Goal: Information Seeking & Learning: Learn about a topic

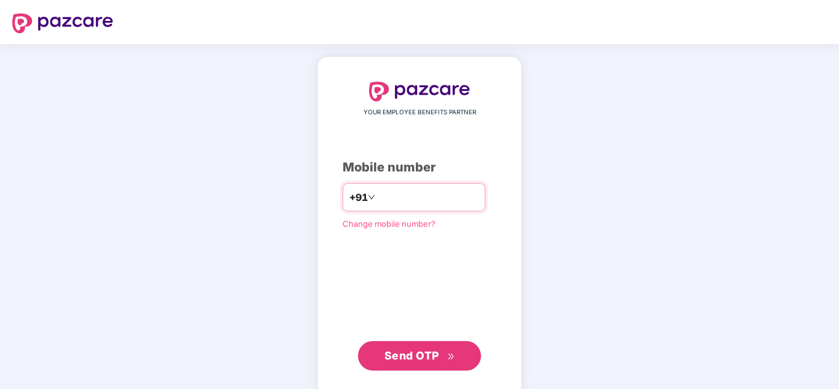
click at [420, 196] on input "**" at bounding box center [428, 198] width 101 height 20
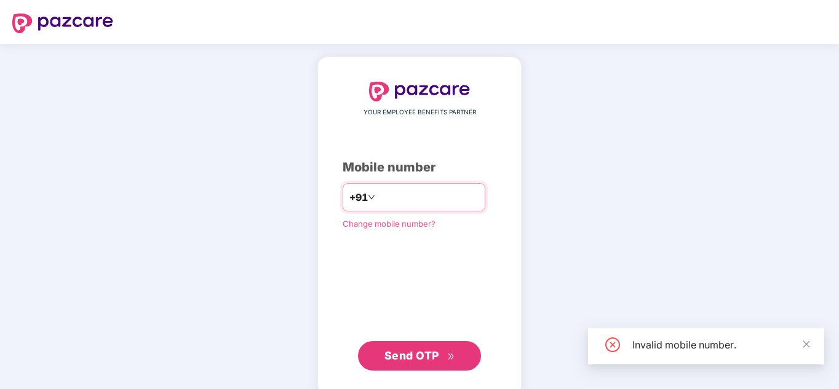
click at [378, 201] on input "********" at bounding box center [428, 198] width 101 height 20
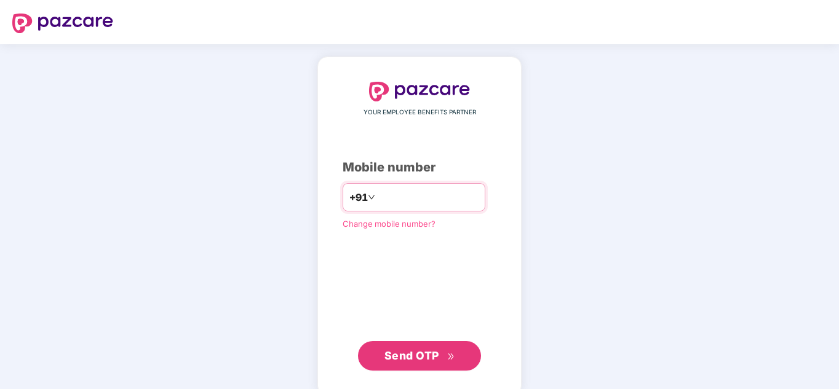
type input "**********"
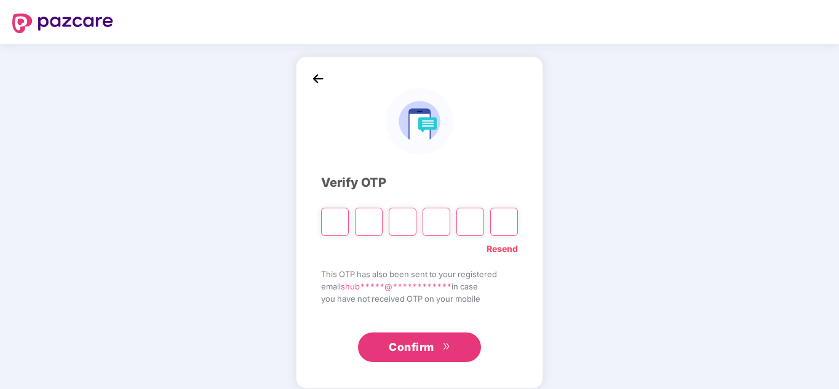
type input "*"
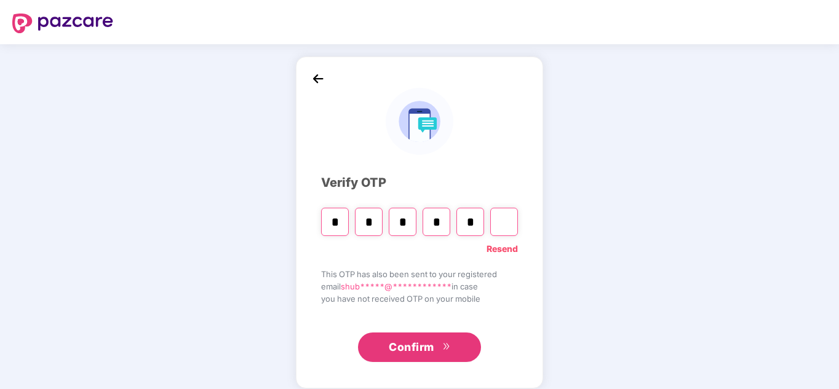
type input "*"
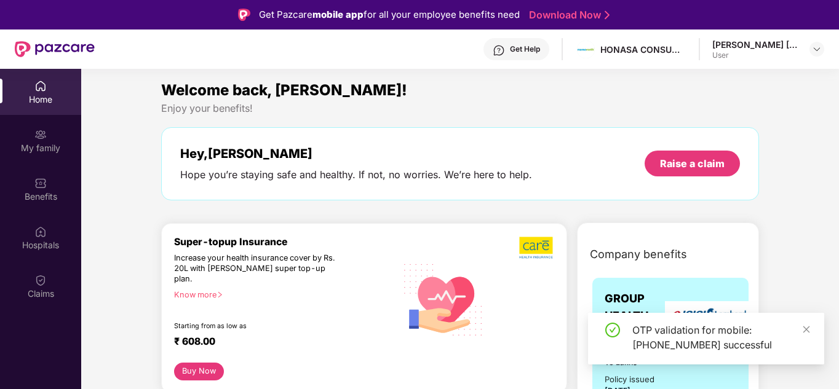
click at [807, 49] on div "[PERSON_NAME] [PERSON_NAME] User" at bounding box center [768, 50] width 112 height 22
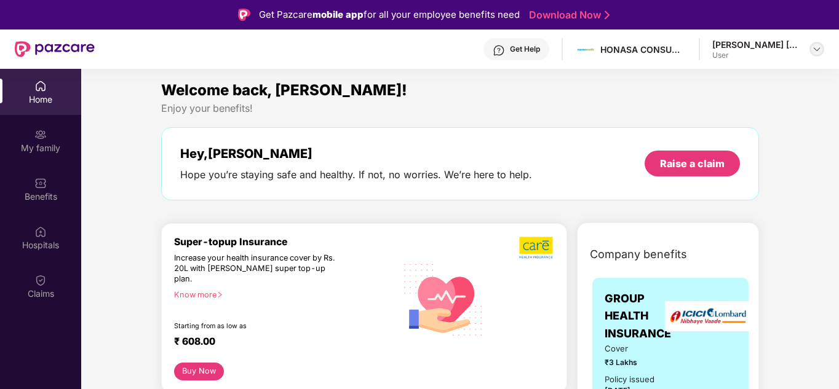
click at [815, 46] on img at bounding box center [817, 49] width 10 height 10
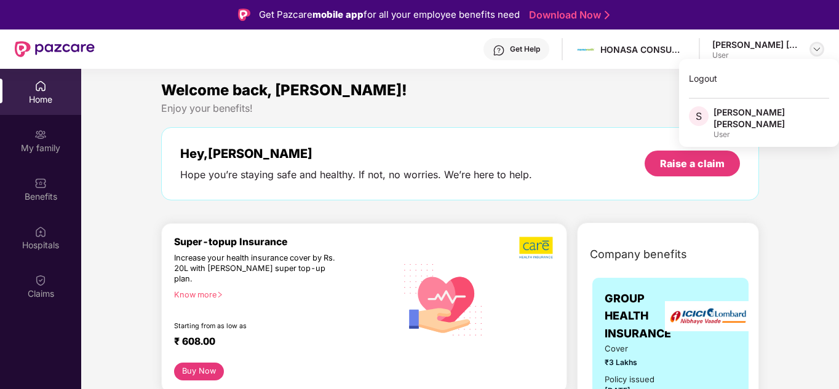
click at [815, 46] on img at bounding box center [817, 49] width 10 height 10
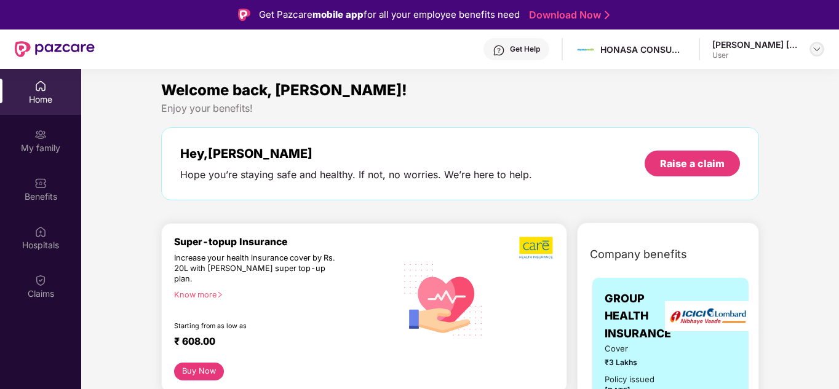
click at [815, 46] on img at bounding box center [817, 49] width 10 height 10
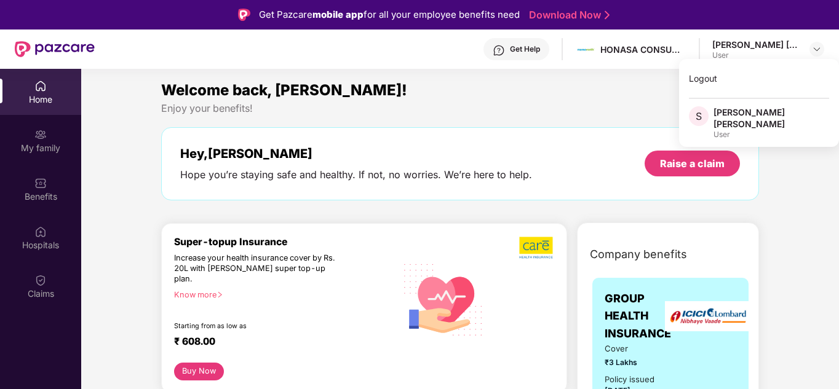
click at [724, 121] on div "[PERSON_NAME] [PERSON_NAME]" at bounding box center [772, 117] width 116 height 23
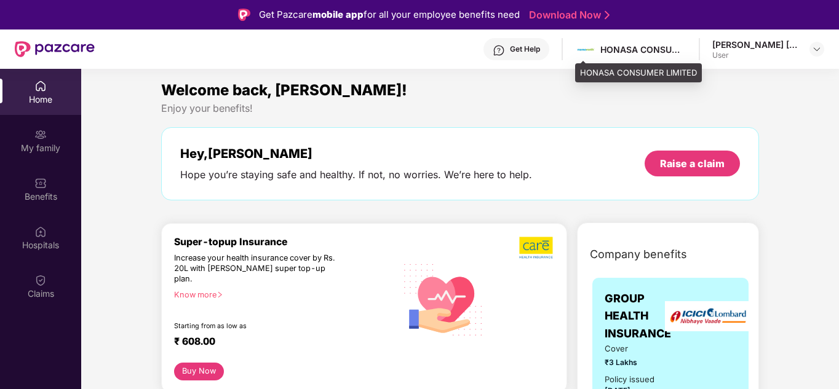
click at [629, 52] on div "HONASA CONSUMER LIMITED" at bounding box center [643, 50] width 86 height 12
click at [579, 47] on img at bounding box center [586, 50] width 18 height 18
click at [584, 51] on img at bounding box center [586, 50] width 18 height 18
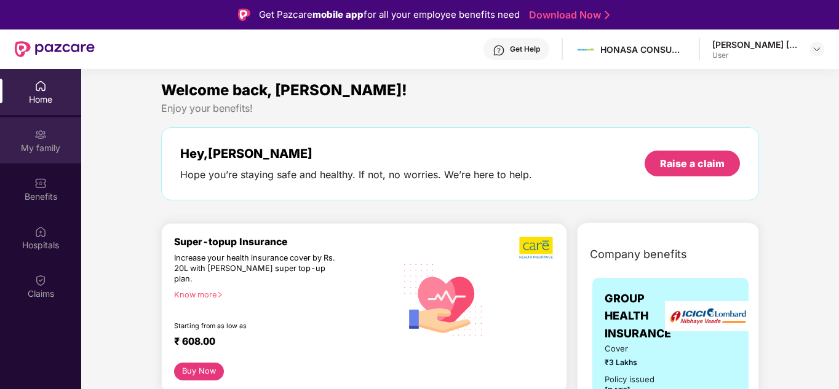
click at [49, 146] on div "My family" at bounding box center [40, 148] width 81 height 12
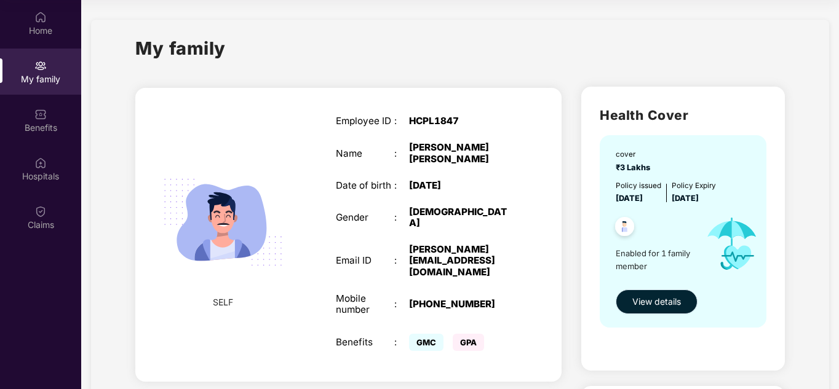
click at [670, 303] on span "View details" at bounding box center [656, 302] width 49 height 14
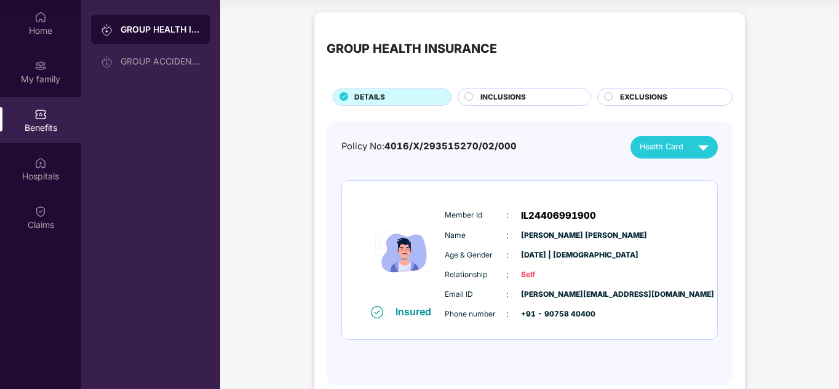
click at [468, 98] on circle at bounding box center [469, 96] width 8 height 8
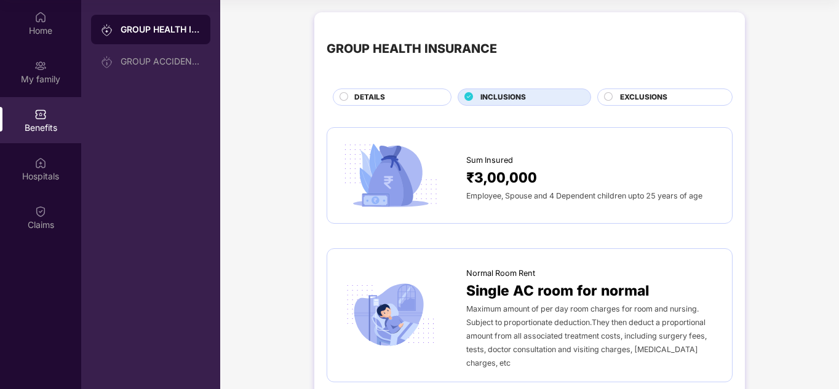
click at [616, 94] on div "EXCLUSIONS" at bounding box center [670, 99] width 112 height 14
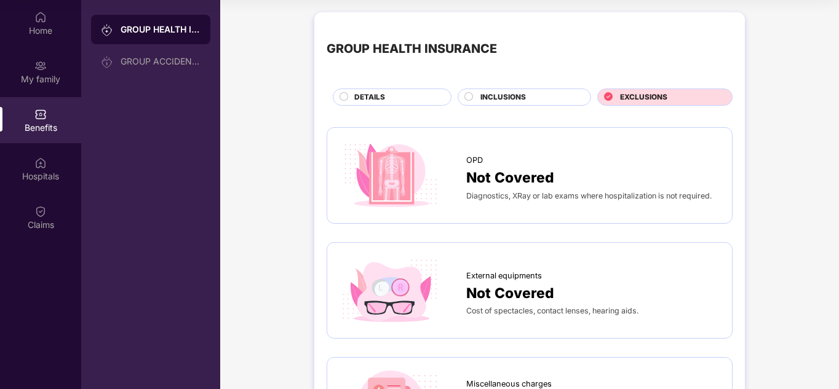
scroll to position [25, 0]
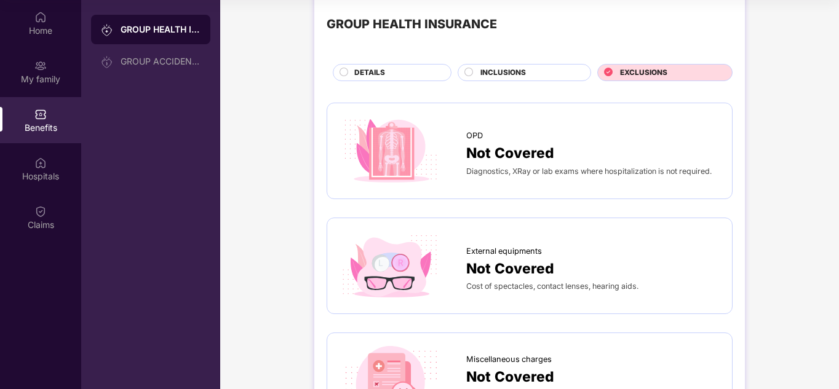
click at [506, 140] on div "OPD" at bounding box center [592, 133] width 253 height 18
click at [471, 69] on circle at bounding box center [469, 72] width 8 height 8
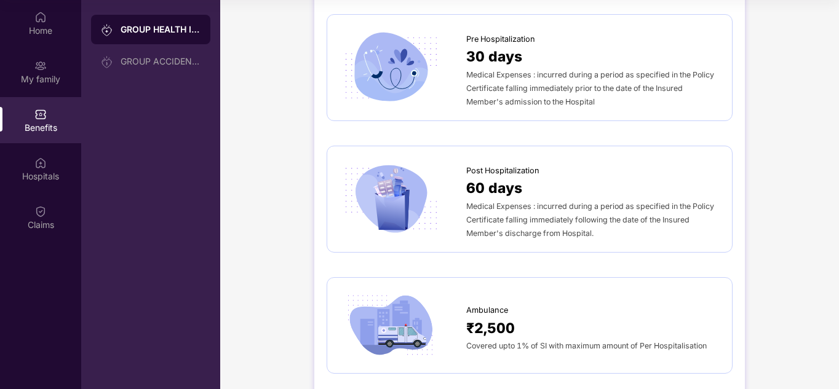
scroll to position [0, 0]
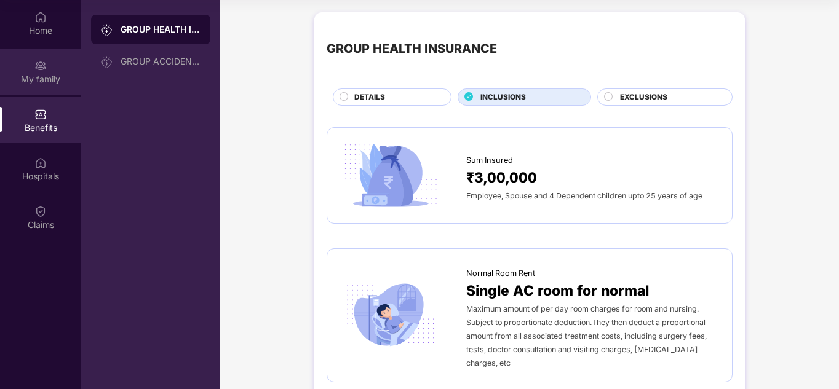
click at [44, 71] on img at bounding box center [40, 66] width 12 height 12
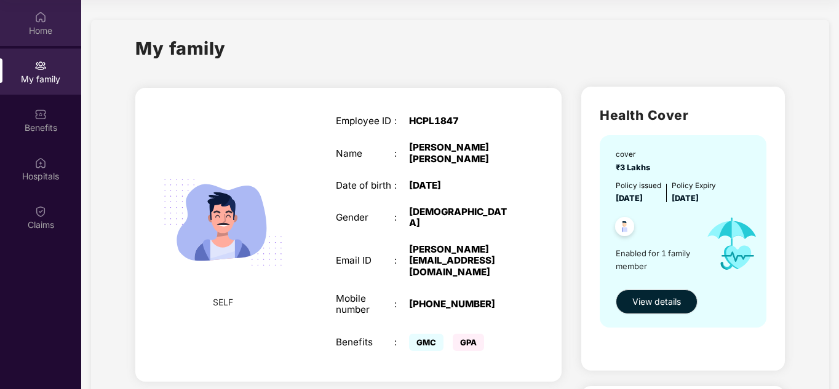
click at [57, 28] on div "Home" at bounding box center [40, 31] width 81 height 12
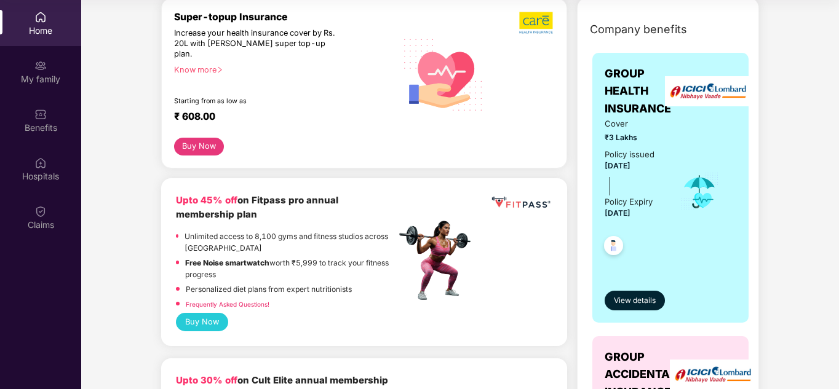
scroll to position [161, 0]
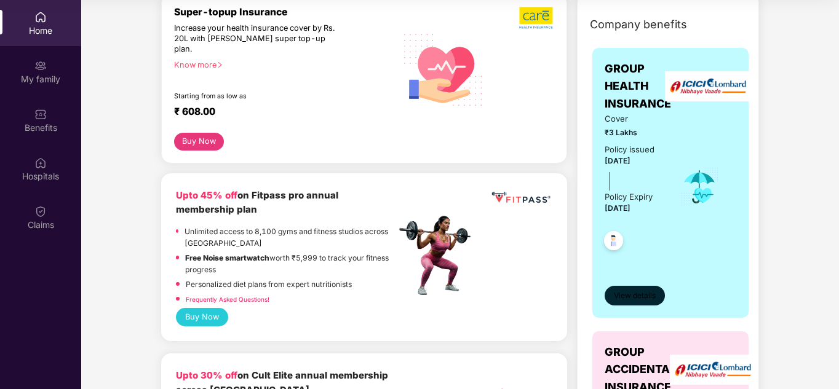
click at [639, 297] on span "View details" at bounding box center [635, 296] width 42 height 12
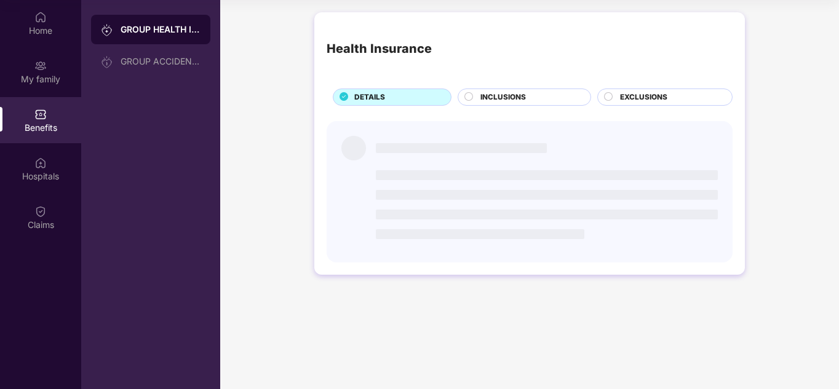
scroll to position [0, 0]
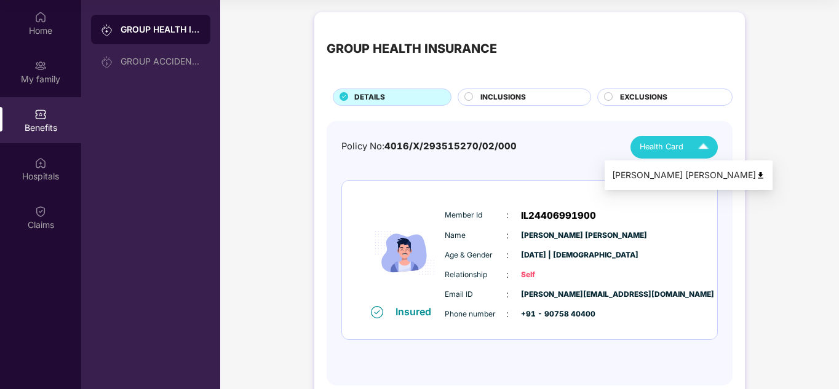
click at [705, 143] on img at bounding box center [704, 148] width 22 height 22
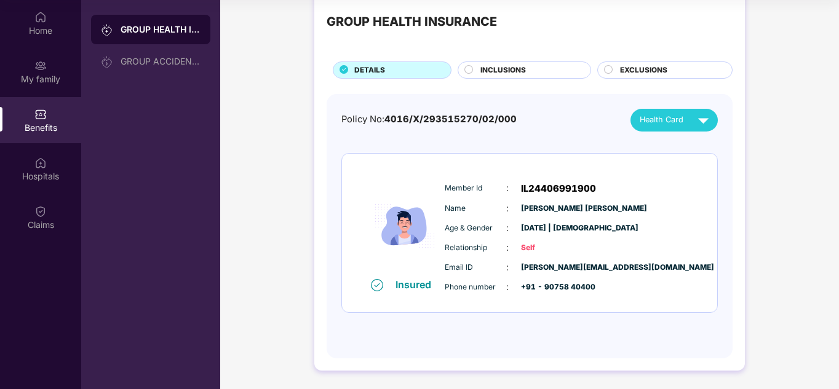
click at [604, 276] on div "Email ID : [PERSON_NAME][EMAIL_ADDRESS][DOMAIN_NAME] Phone number : +91 - 90758…" at bounding box center [567, 277] width 250 height 33
click at [526, 255] on div "Relationship : Self" at bounding box center [567, 248] width 244 height 14
click at [510, 266] on div "Email ID : [PERSON_NAME][EMAIL_ADDRESS][DOMAIN_NAME]" at bounding box center [567, 268] width 244 height 14
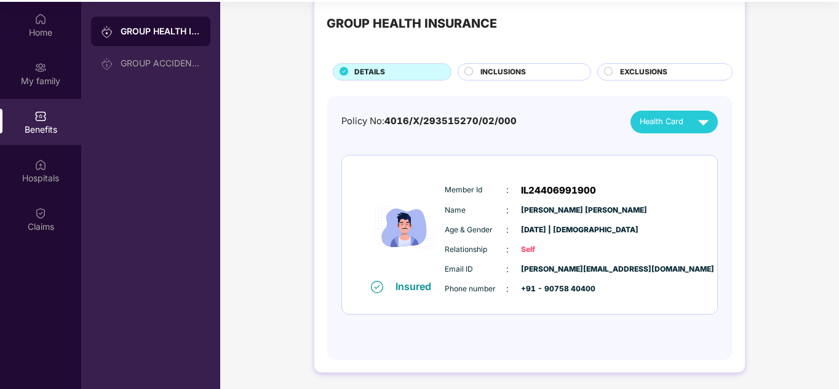
scroll to position [0, 0]
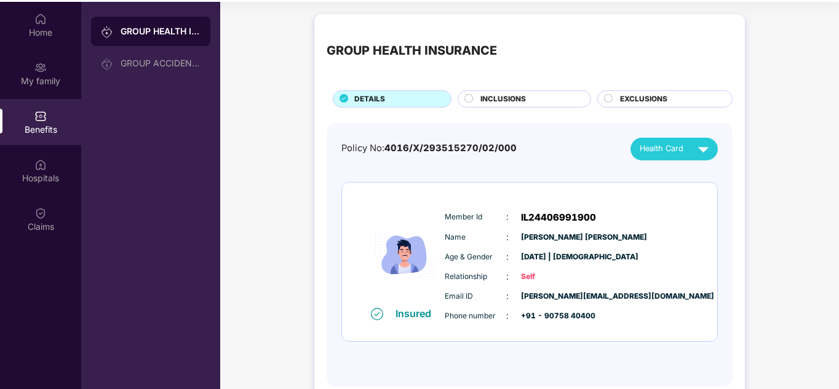
click at [527, 103] on div "INCLUSIONS" at bounding box center [529, 101] width 110 height 14
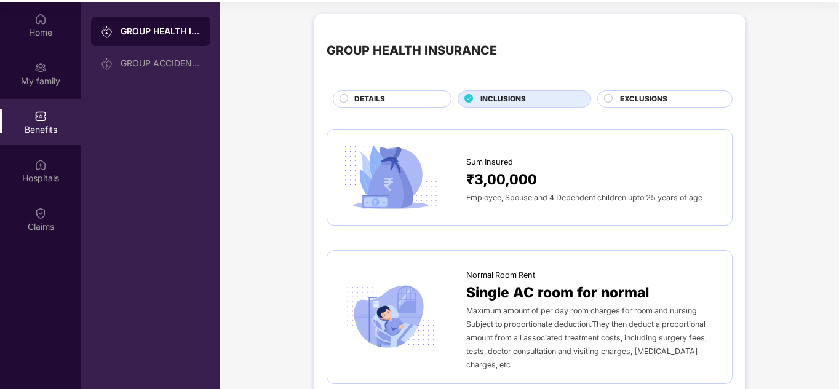
click at [614, 98] on div "EXCLUSIONS" at bounding box center [670, 101] width 112 height 14
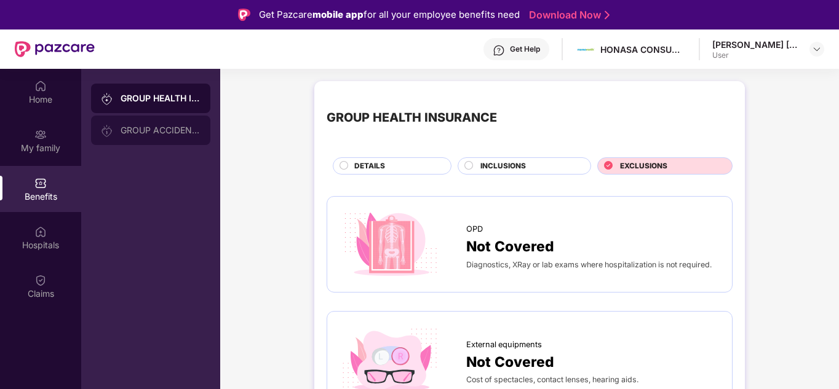
click at [157, 139] on div "GROUP ACCIDENTAL INSURANCE" at bounding box center [150, 131] width 119 height 30
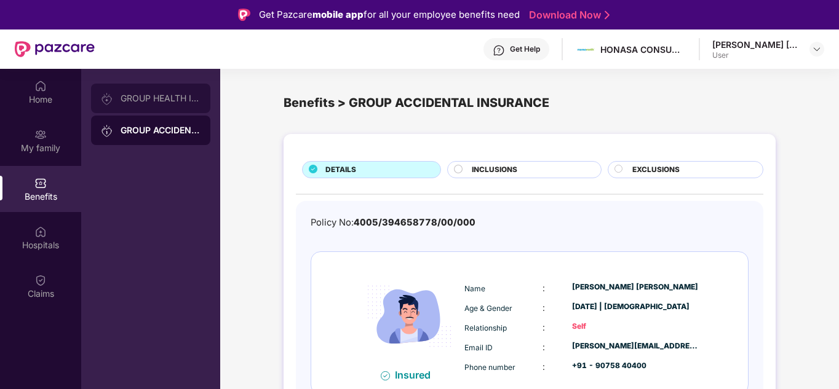
click at [169, 103] on div "GROUP HEALTH INSURANCE" at bounding box center [161, 99] width 80 height 10
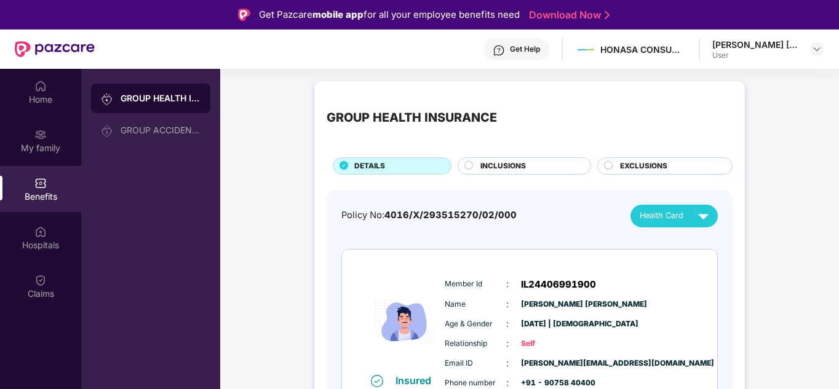
click at [530, 44] on div "Get Help" at bounding box center [517, 49] width 66 height 22
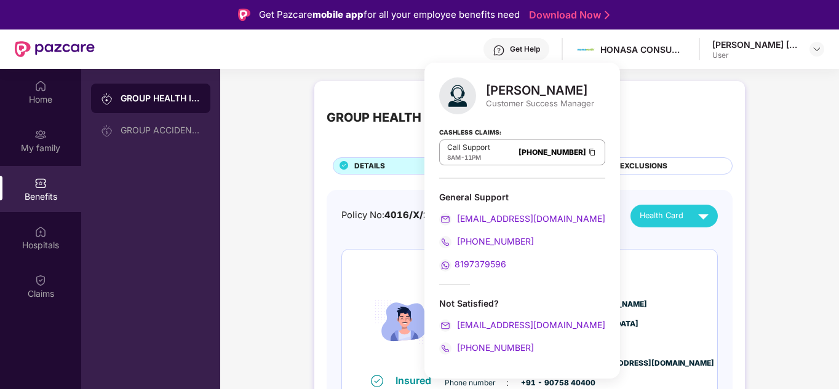
click at [765, 142] on div "GROUP HEALTH INSURANCE DETAILS INCLUSIONS EXCLUSIONS Policy No: 4016/X/29351527…" at bounding box center [529, 280] width 619 height 410
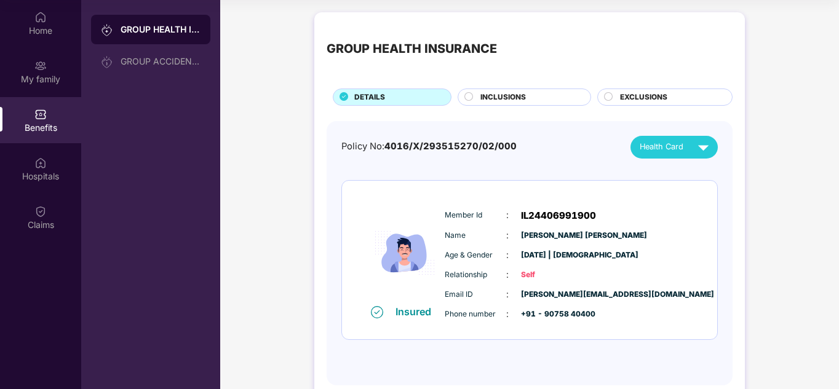
click at [664, 326] on div "Member Id : IL24406991900 Name : [PERSON_NAME] [PERSON_NAME] Age & Gender : [DA…" at bounding box center [567, 265] width 250 height 126
click at [495, 99] on span "INCLUSIONS" at bounding box center [503, 98] width 46 height 12
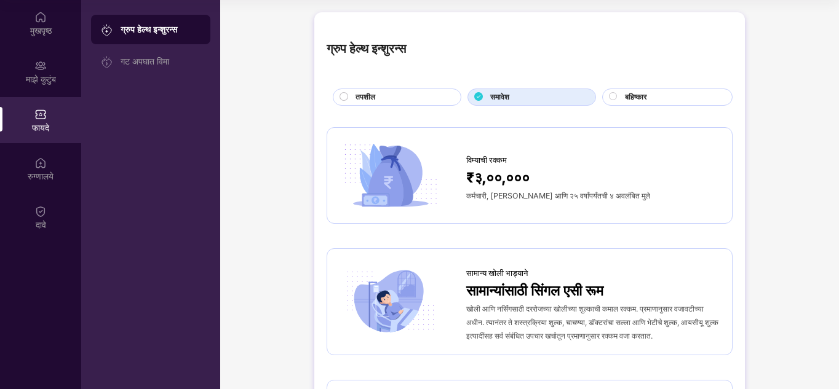
click at [616, 92] on icon at bounding box center [613, 96] width 9 height 9
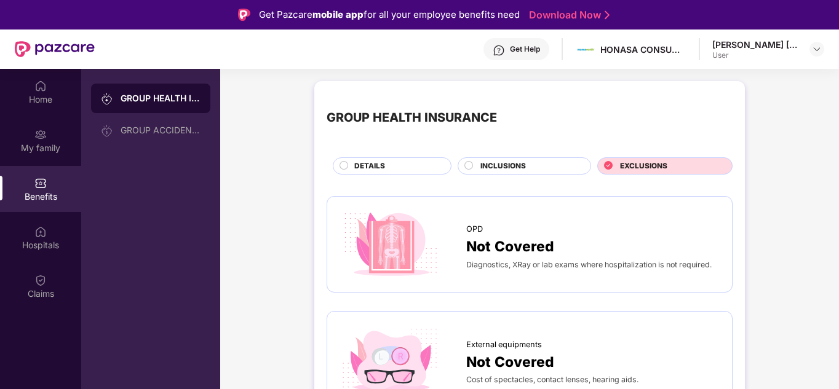
click at [342, 165] on circle at bounding box center [344, 165] width 8 height 8
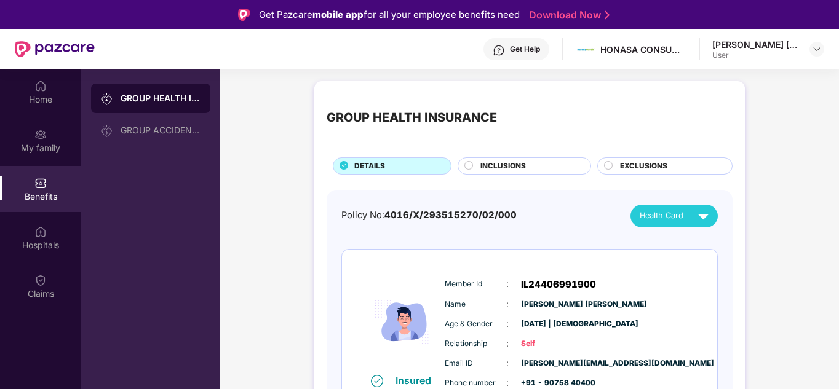
click at [528, 44] on div "Get Help" at bounding box center [517, 49] width 66 height 22
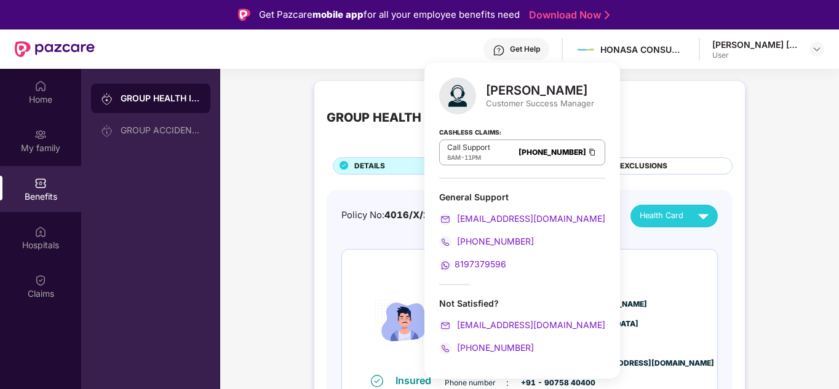
scroll to position [69, 0]
